Goal: Information Seeking & Learning: Find specific fact

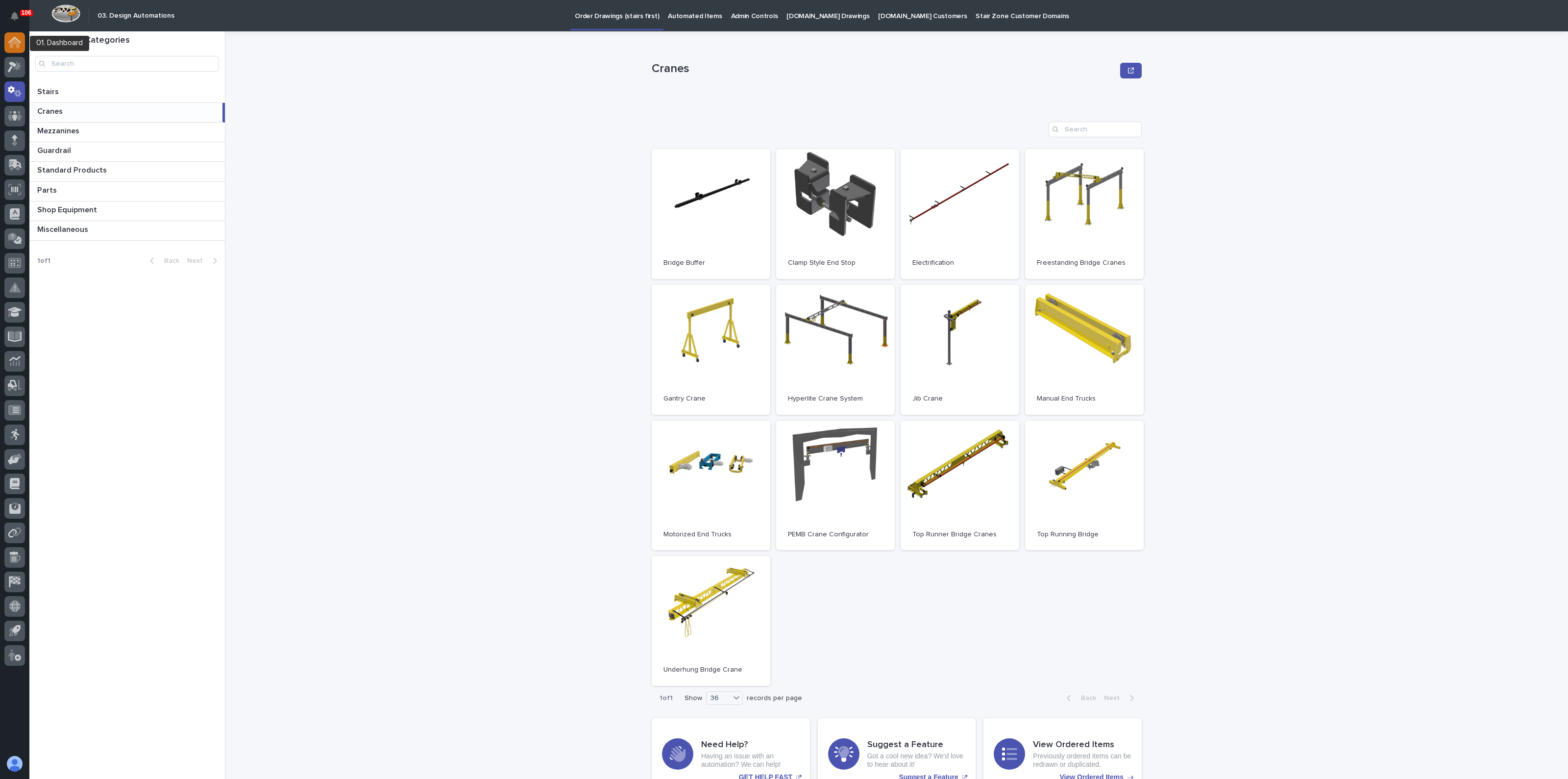
click at [18, 42] on icon at bounding box center [14, 43] width 10 height 10
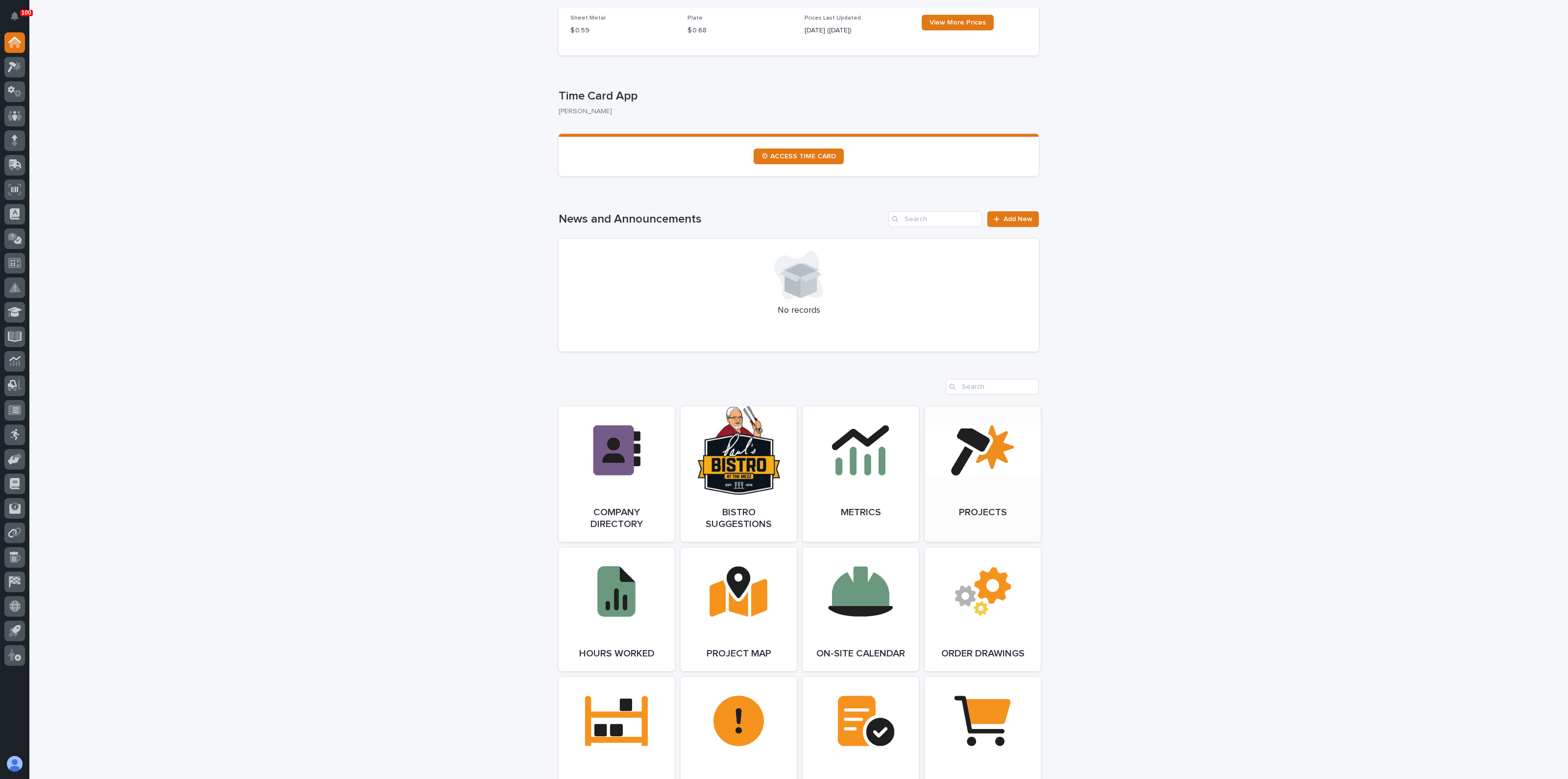
scroll to position [489, 0]
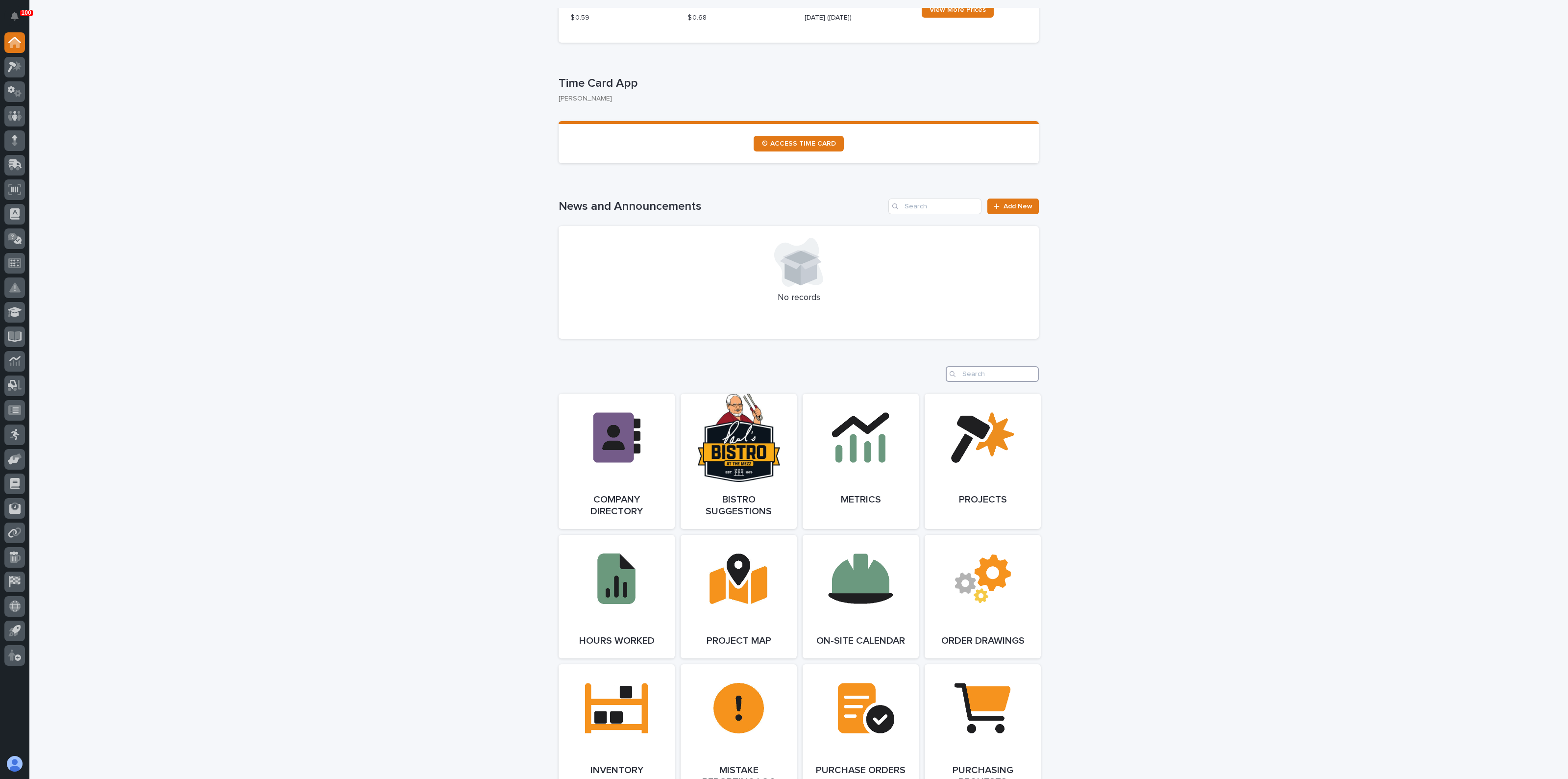
click at [973, 375] on input "Search" at bounding box center [993, 374] width 93 height 15
click at [584, 460] on link "Open Link" at bounding box center [617, 461] width 116 height 136
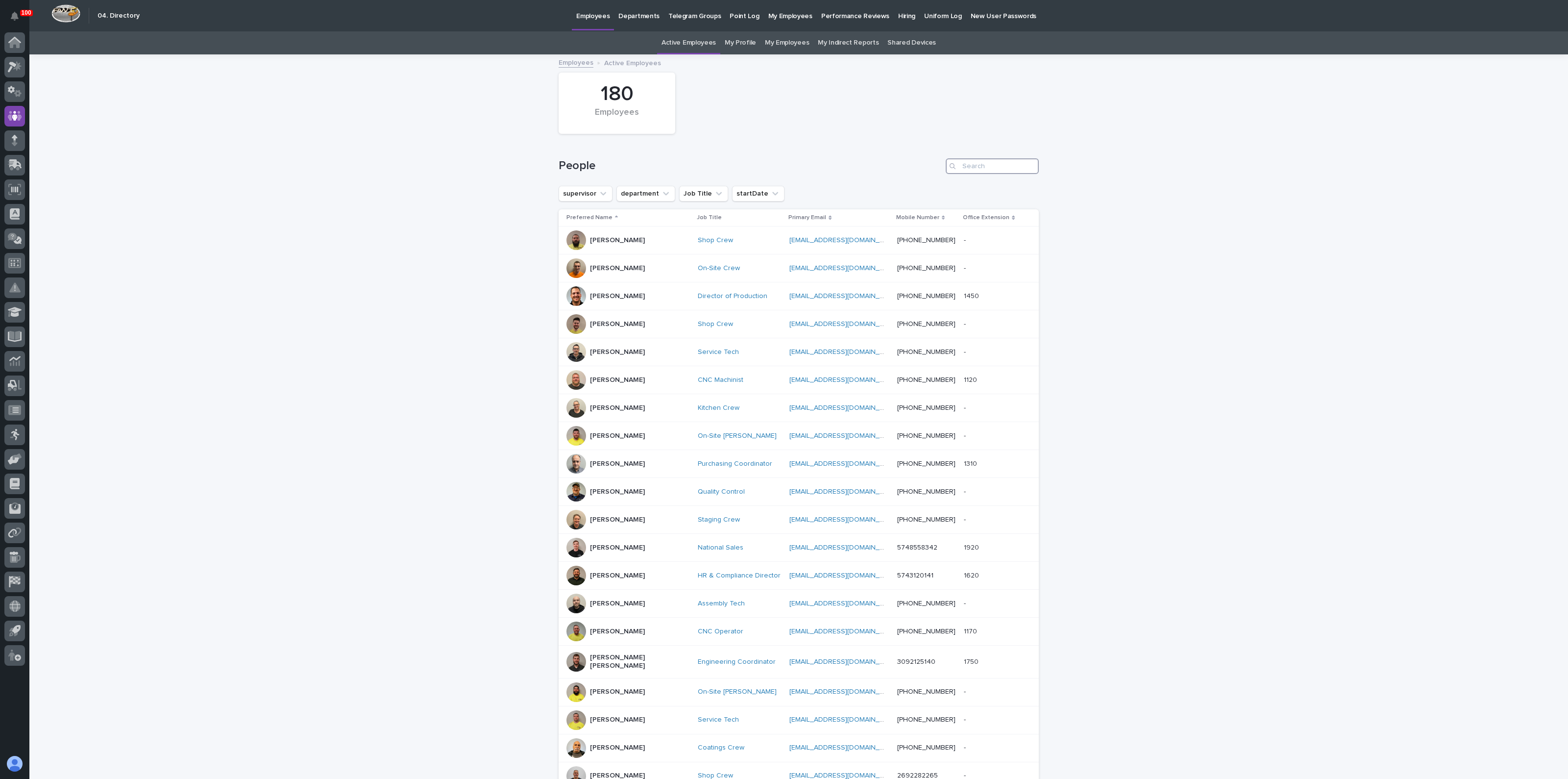
click at [996, 172] on input "Search" at bounding box center [993, 166] width 93 height 15
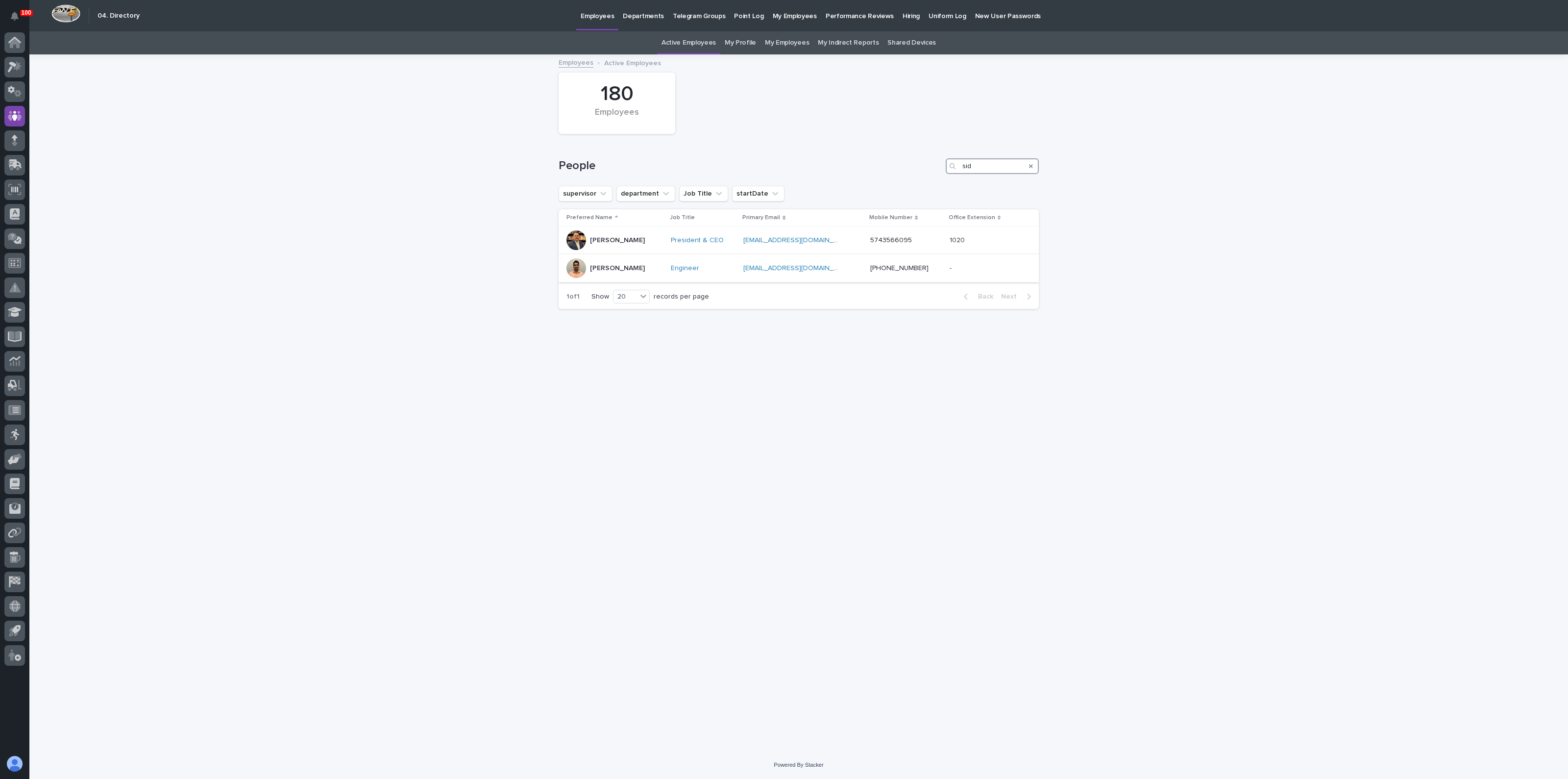
type input "sid"
click at [598, 273] on div "[PERSON_NAME]" at bounding box center [617, 268] width 55 height 16
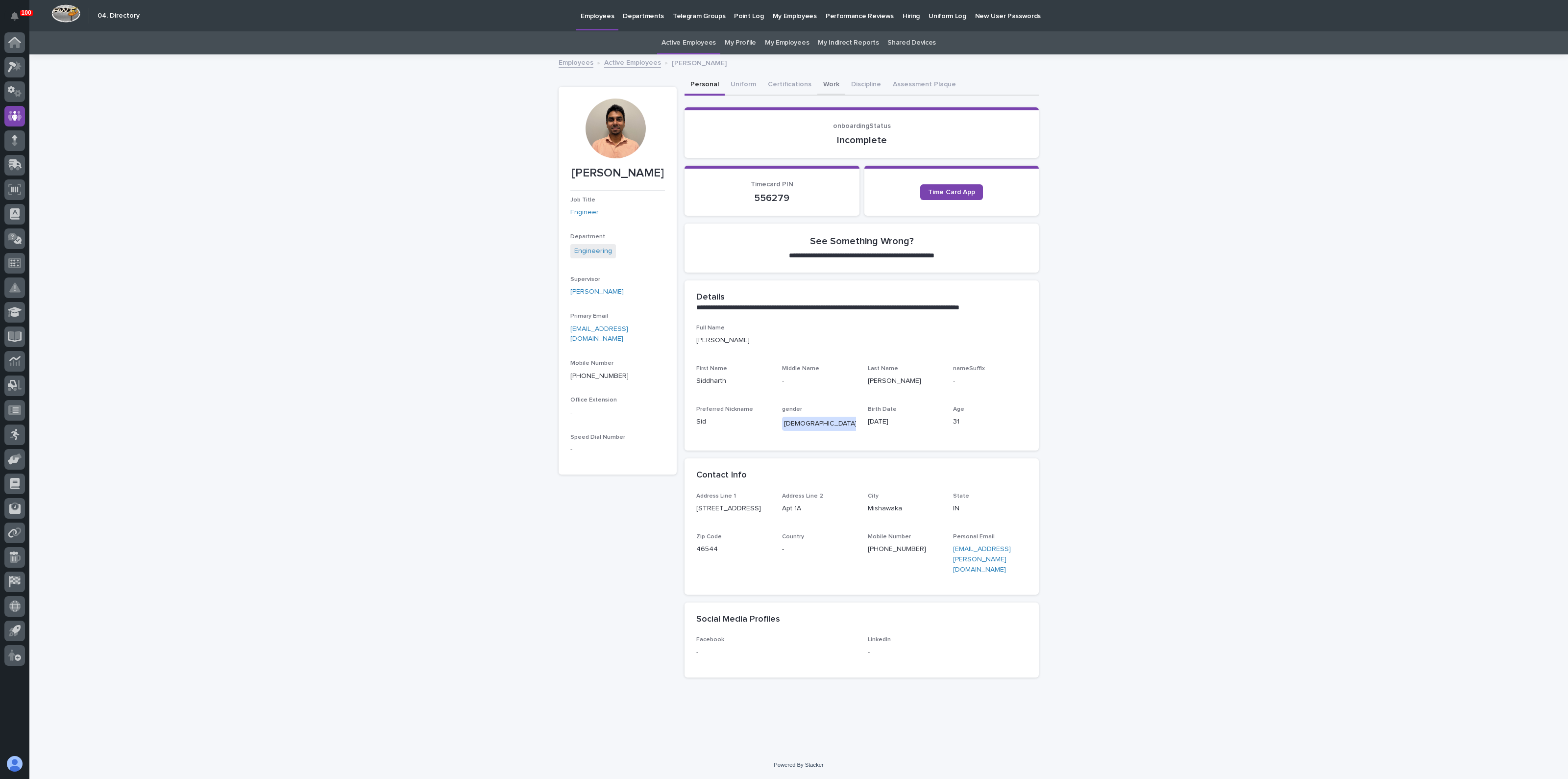
click at [833, 84] on button "Work" at bounding box center [831, 85] width 28 height 21
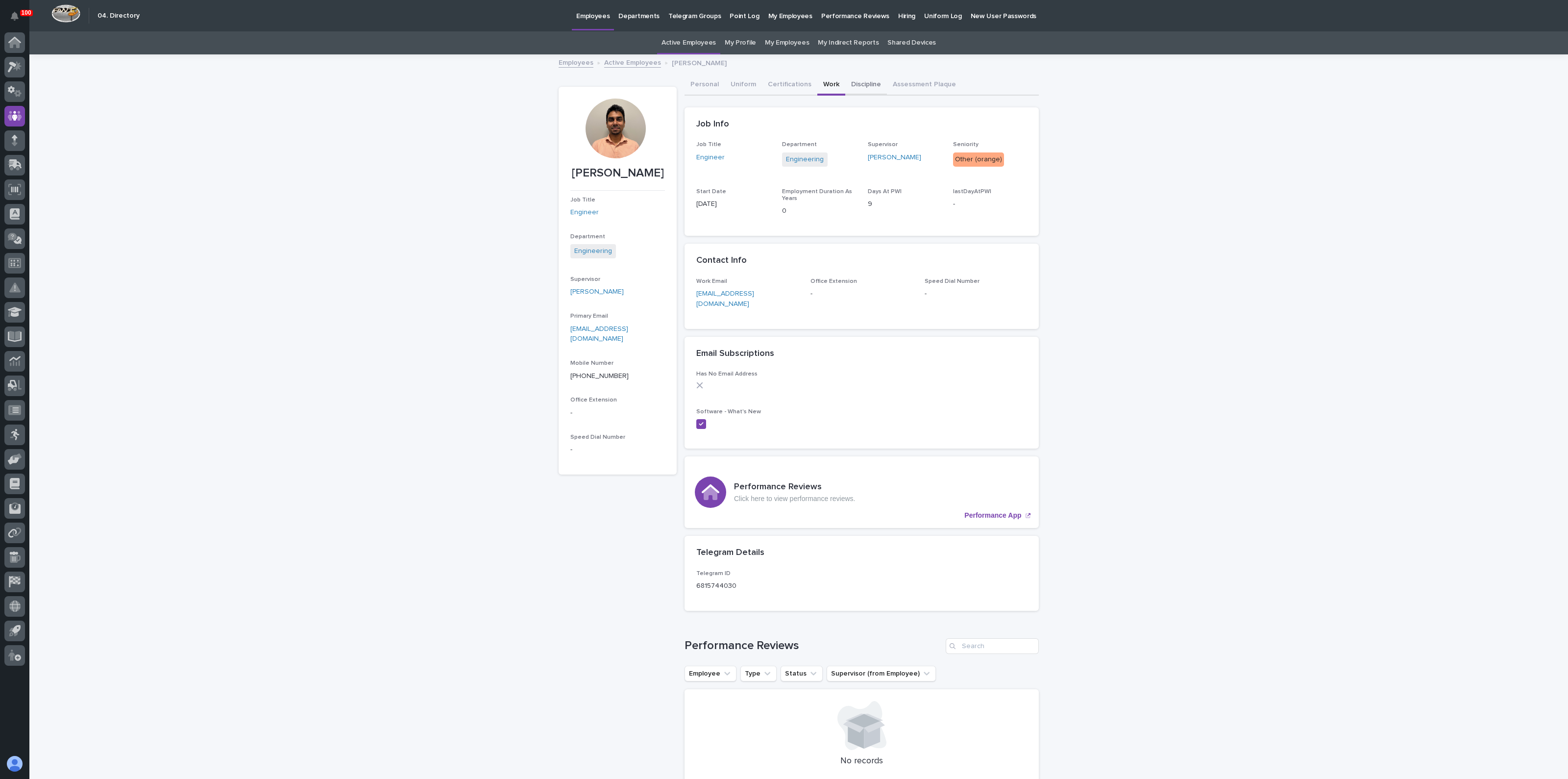
drag, startPoint x: 860, startPoint y: 83, endPoint x: 853, endPoint y: 84, distance: 7.1
click at [860, 83] on button "Discipline" at bounding box center [866, 85] width 42 height 21
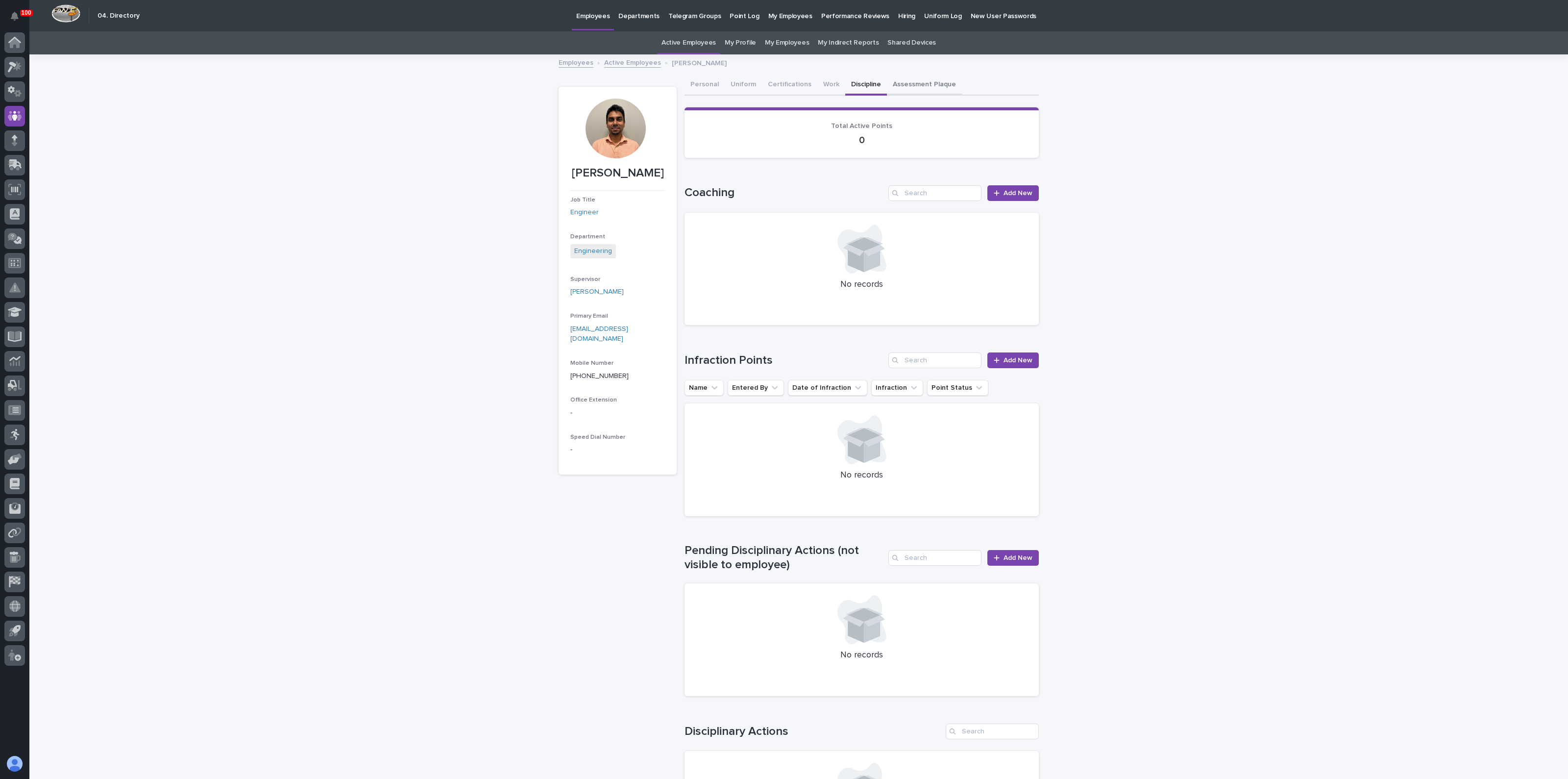
click at [914, 85] on button "Assessment Plaque" at bounding box center [925, 85] width 75 height 21
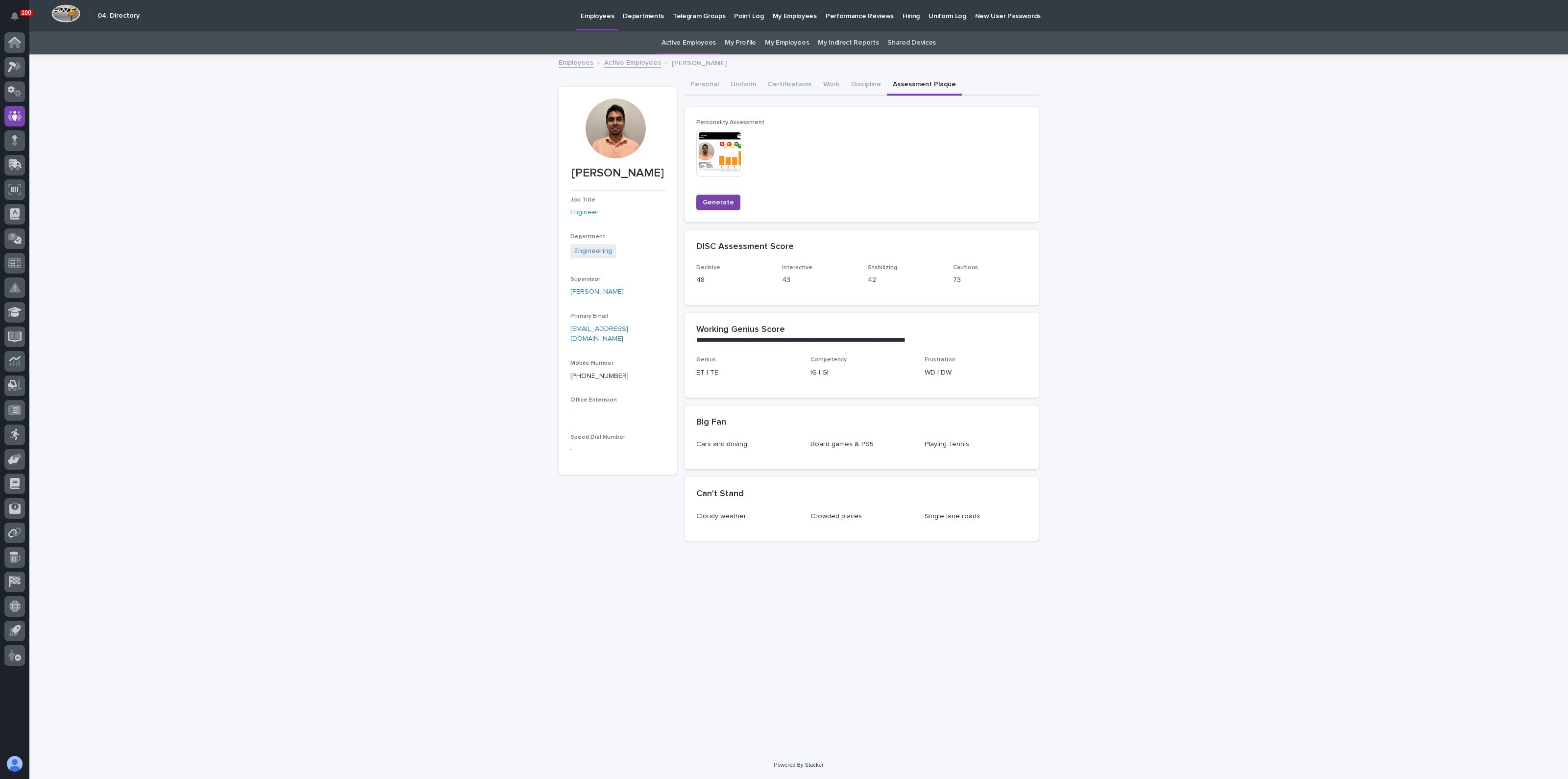
click at [724, 161] on img at bounding box center [720, 153] width 47 height 47
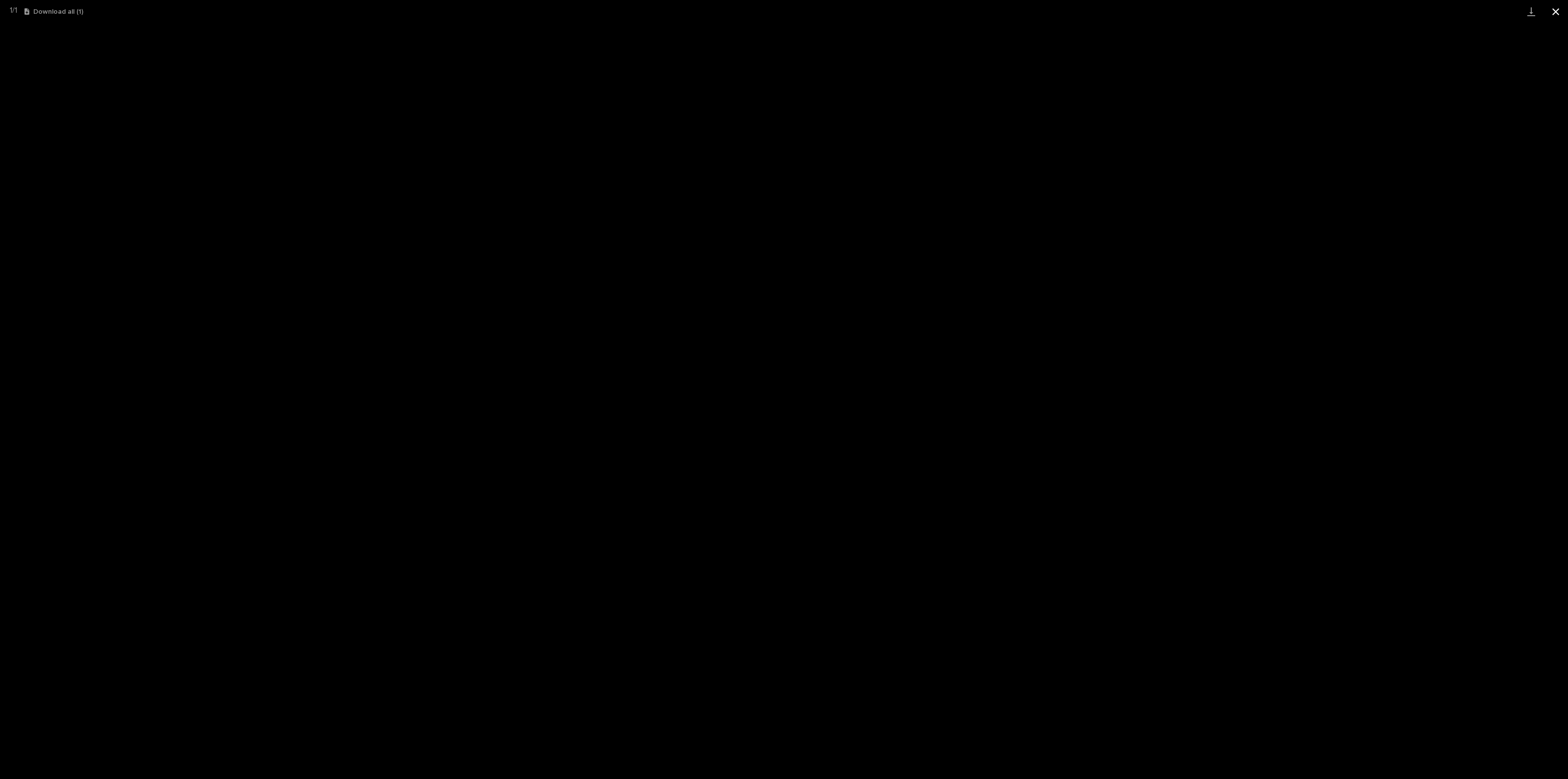
drag, startPoint x: 1561, startPoint y: 15, endPoint x: 1555, endPoint y: 17, distance: 6.3
click at [1561, 15] on button "Close gallery" at bounding box center [1555, 11] width 24 height 23
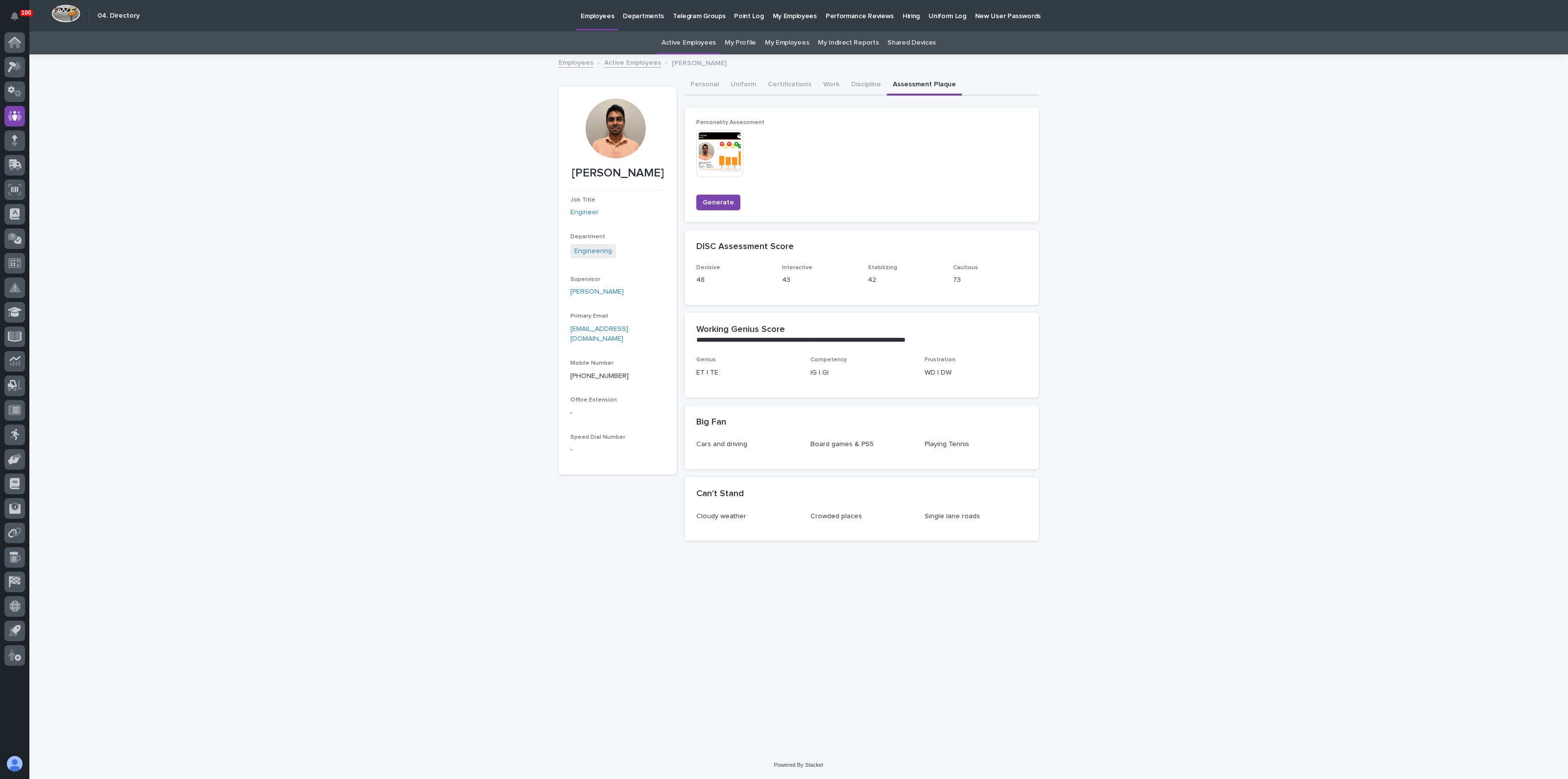
click at [537, 254] on div "**********" at bounding box center [799, 403] width 1539 height 696
click at [696, 80] on button "Personal" at bounding box center [704, 85] width 41 height 21
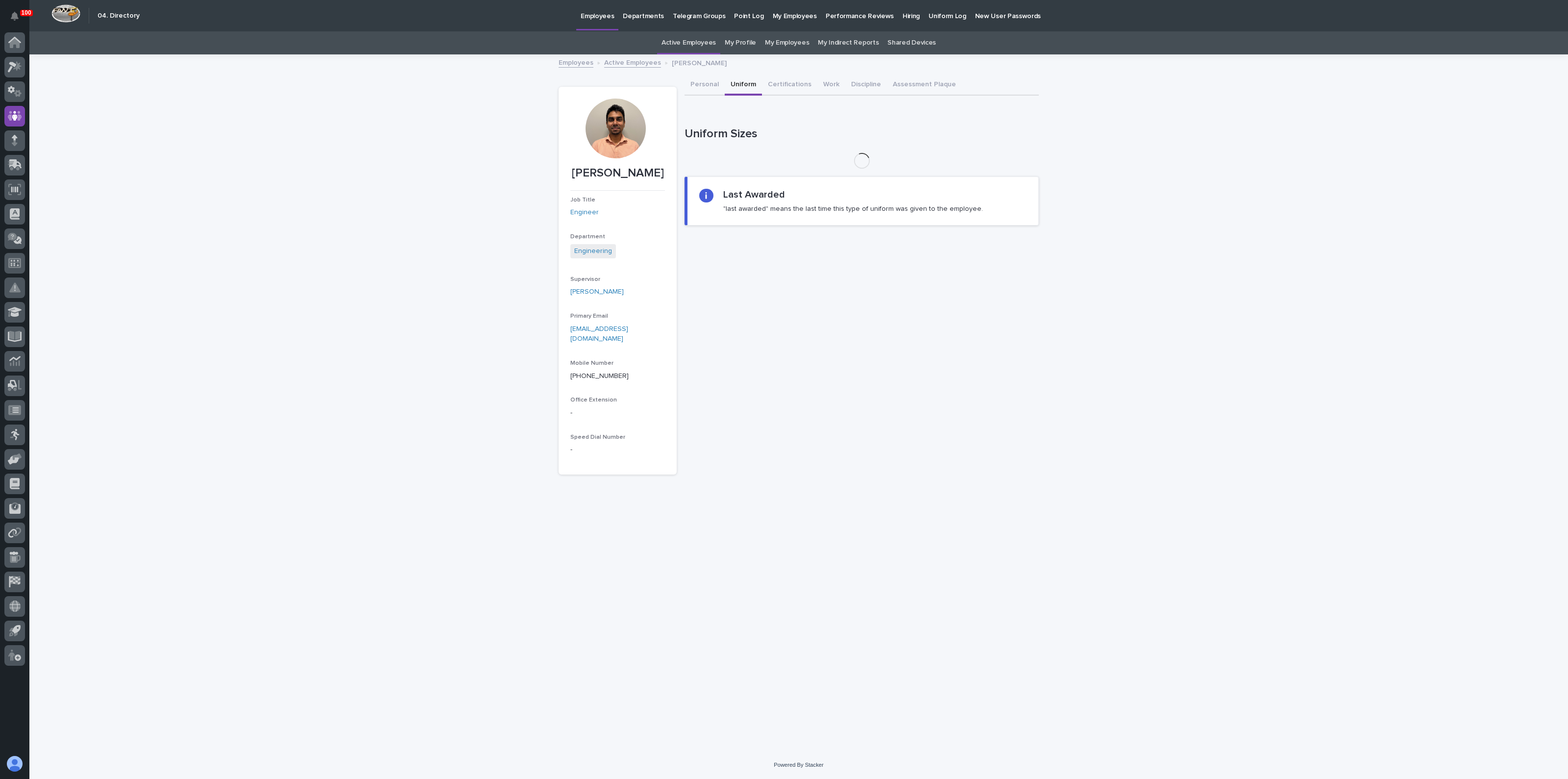
click at [747, 87] on button "Uniform" at bounding box center [743, 85] width 38 height 21
click at [784, 80] on button "Certifications" at bounding box center [789, 85] width 55 height 21
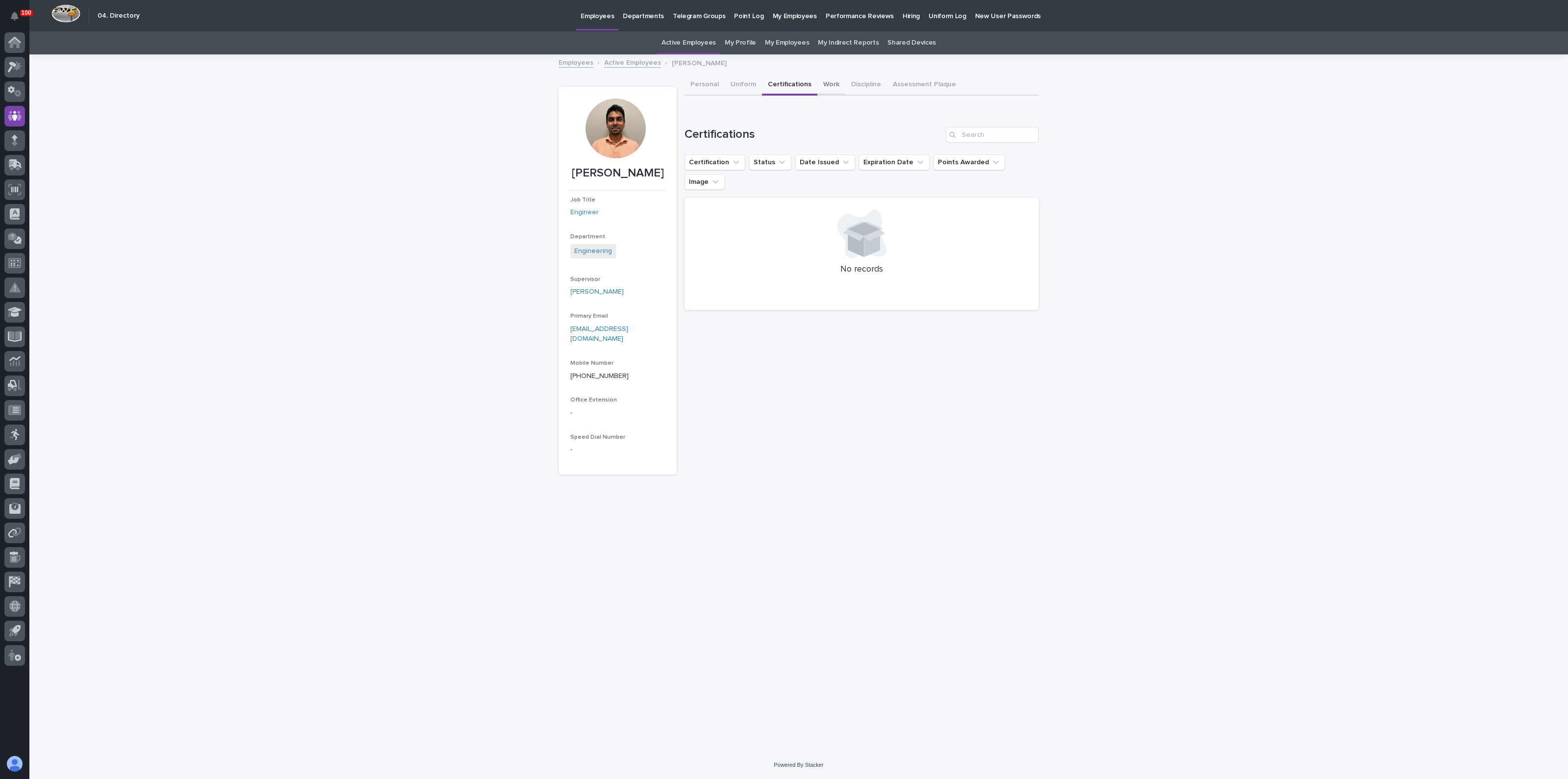
click at [829, 82] on button "Work" at bounding box center [831, 85] width 28 height 21
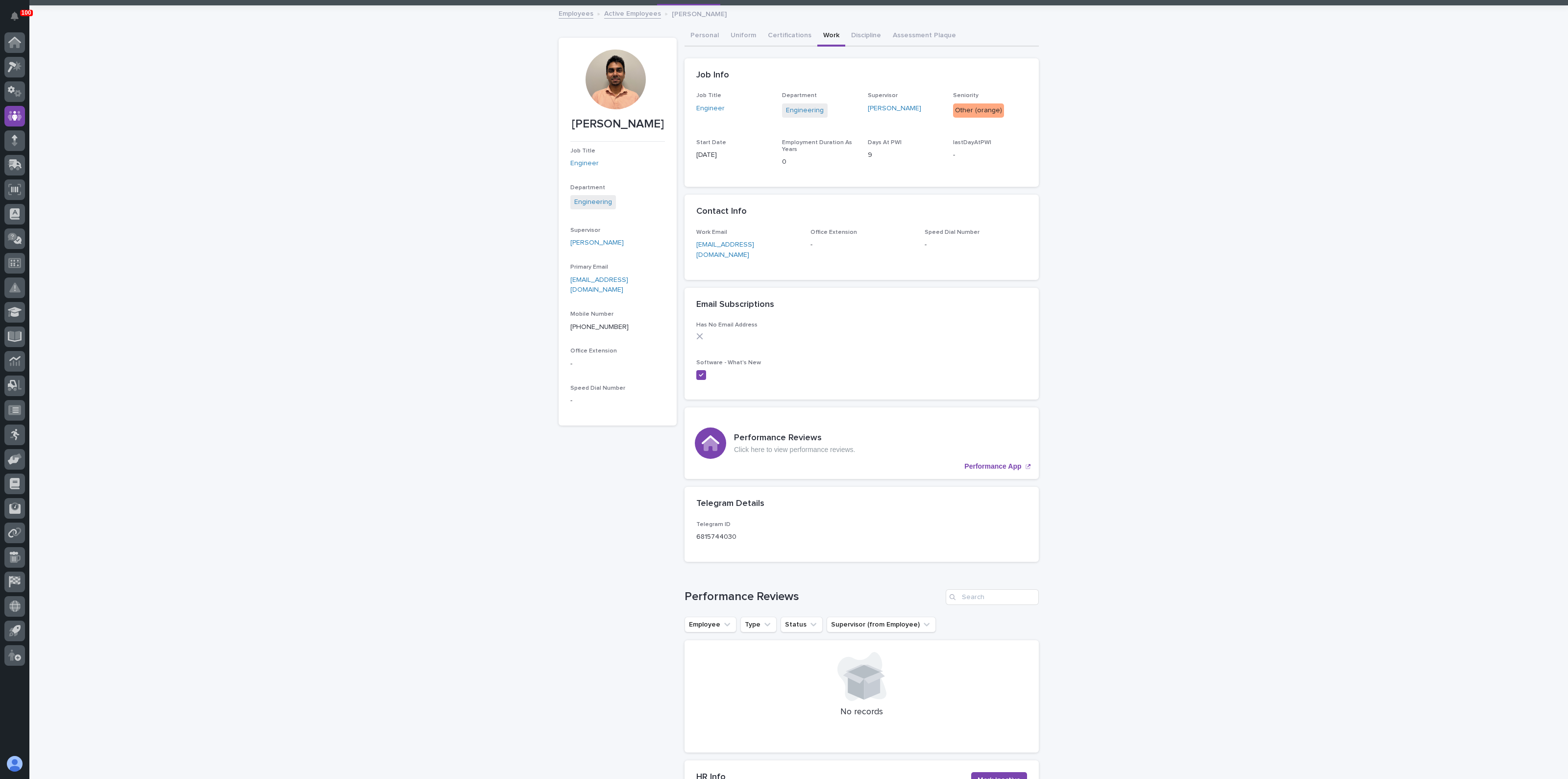
scroll to position [60, 0]
